Goal: Find specific page/section: Find specific page/section

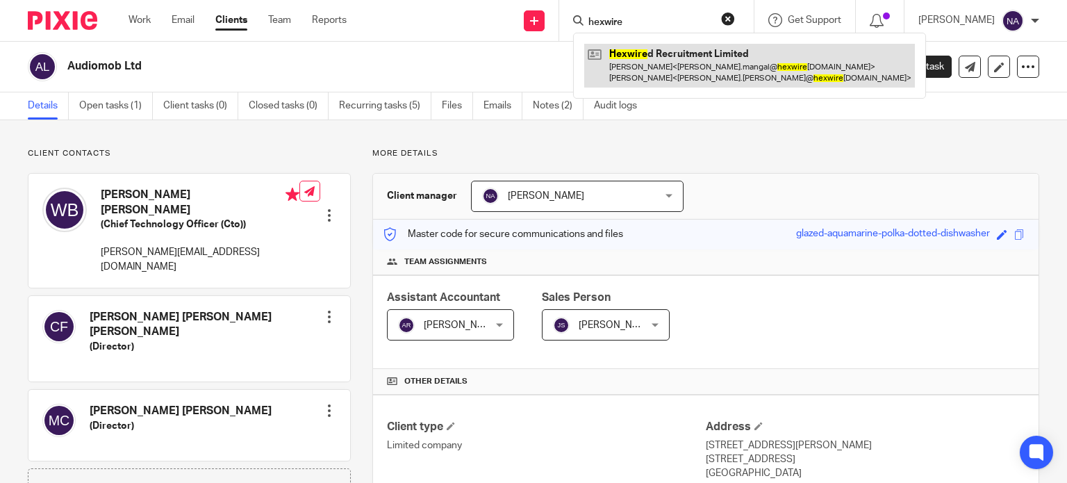
type input "hexwire"
click at [653, 50] on link at bounding box center [749, 65] width 331 height 43
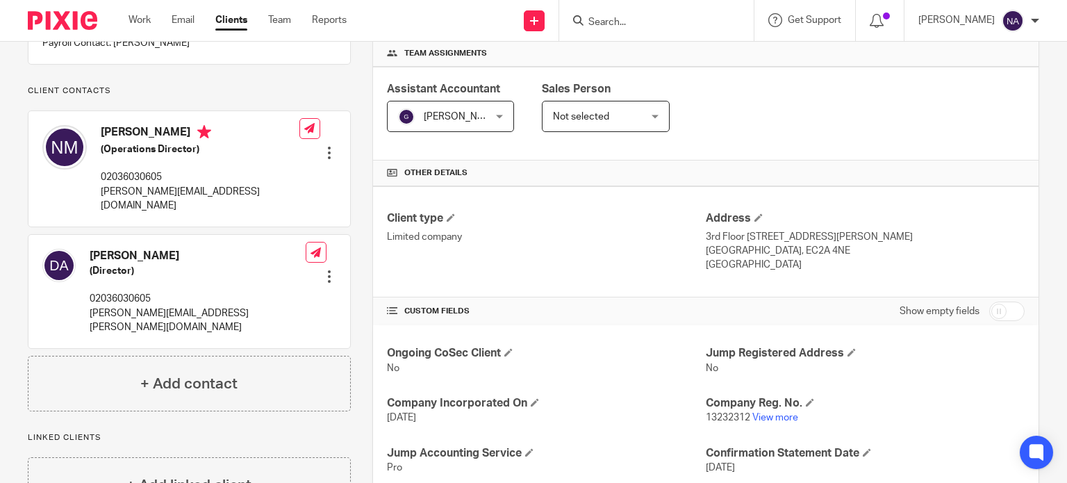
scroll to position [278, 0]
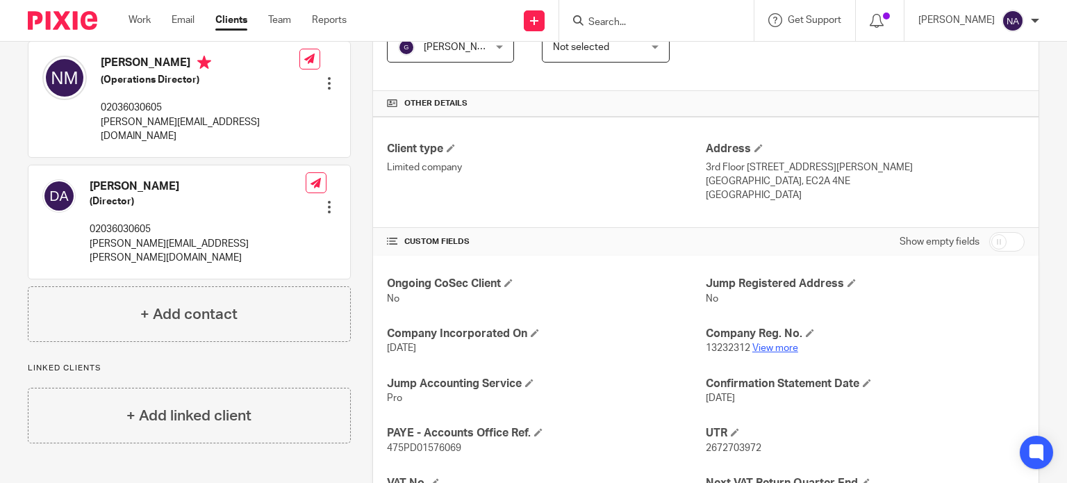
click at [762, 343] on link "View more" at bounding box center [775, 348] width 46 height 10
